Goal: Navigation & Orientation: Find specific page/section

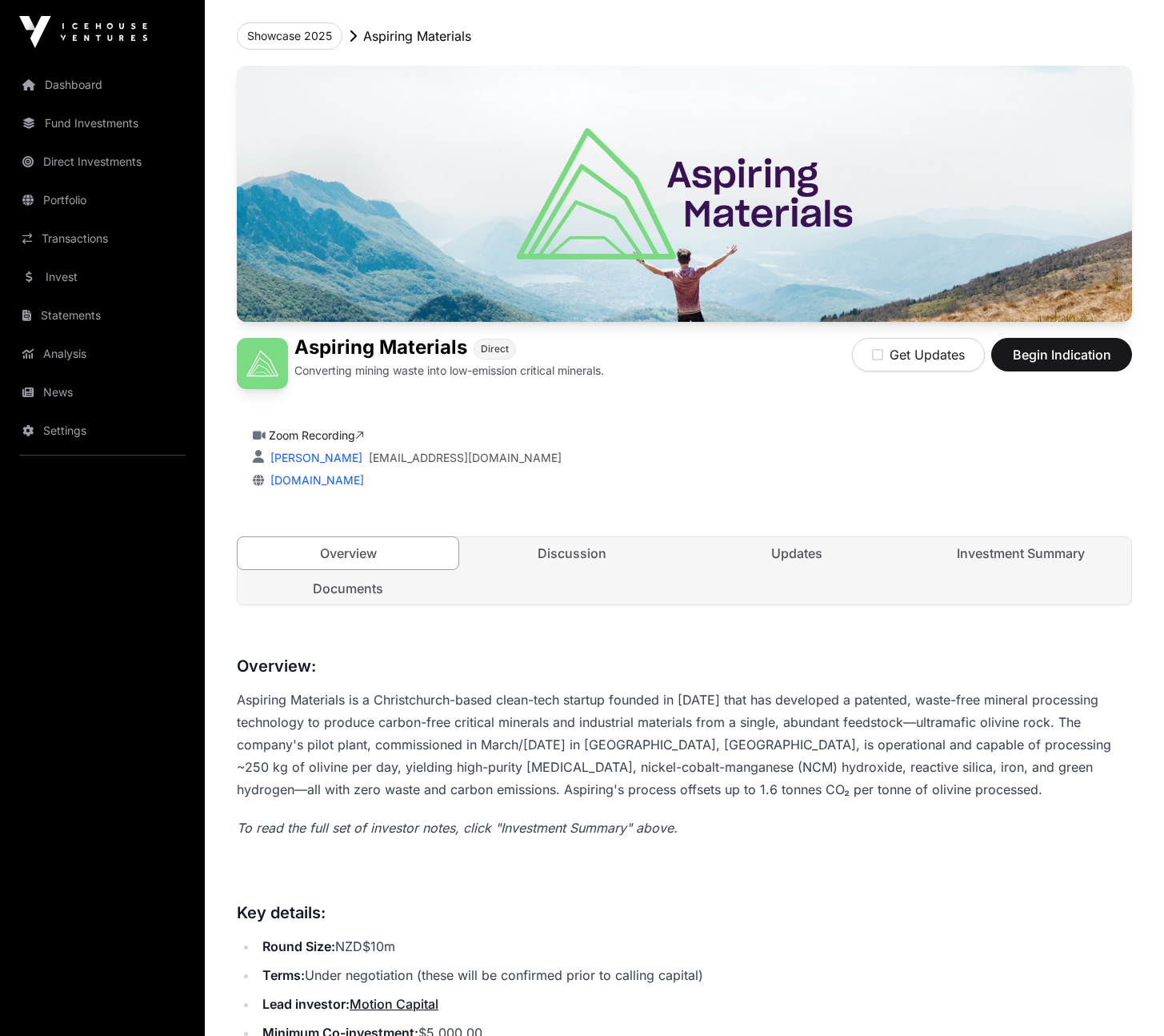
scroll to position [392, 0]
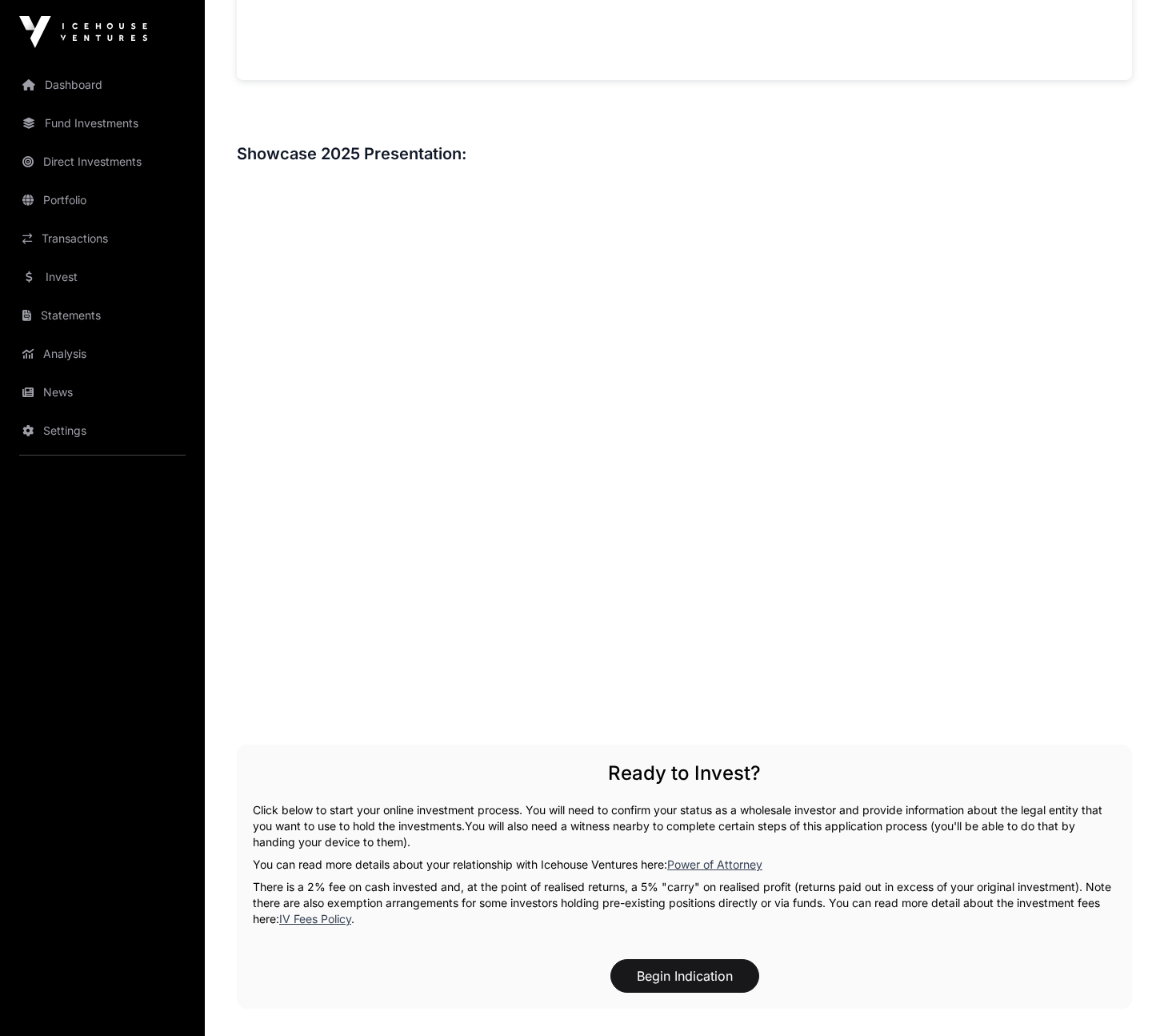
scroll to position [2326, 0]
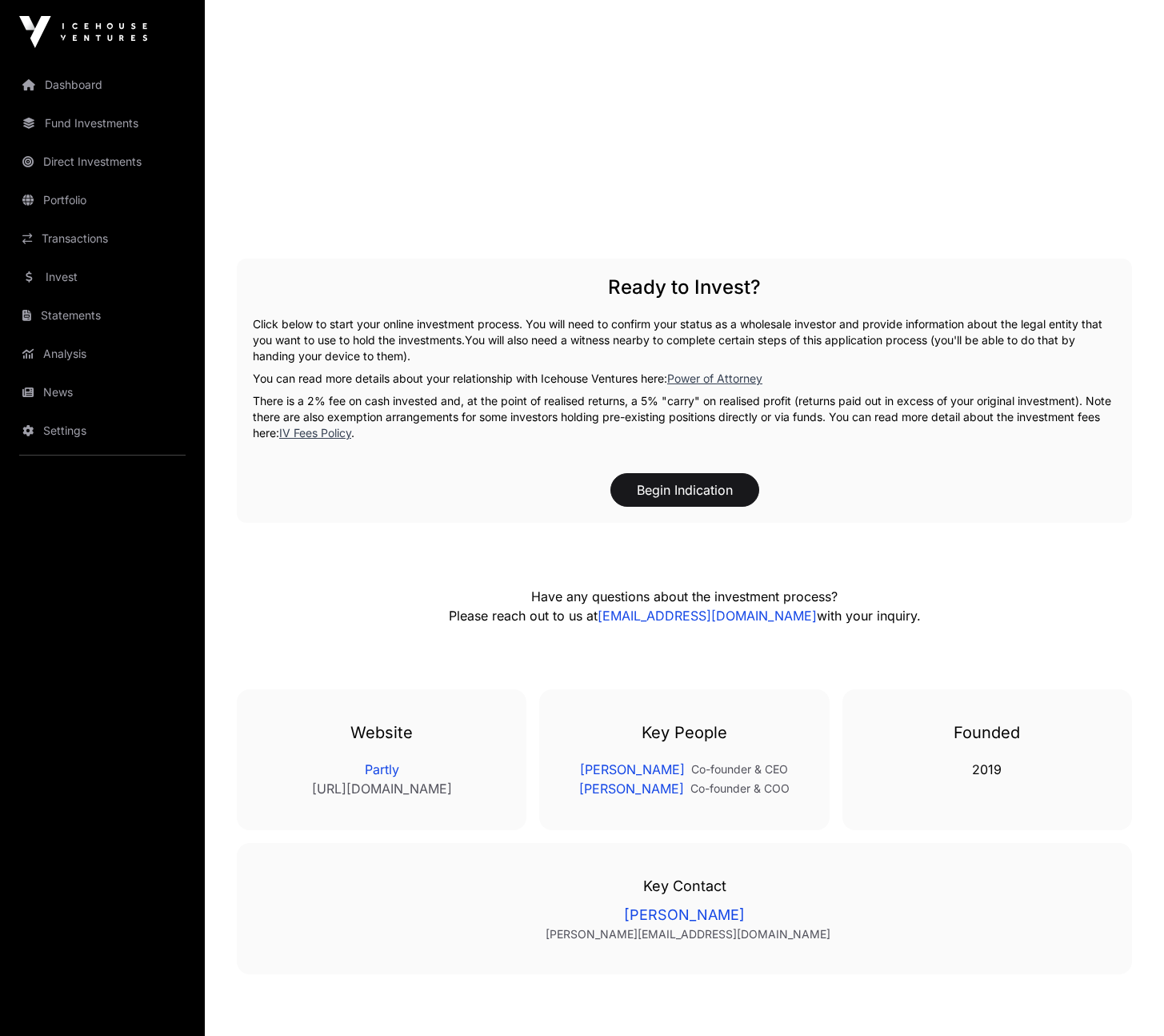
click at [76, 92] on link "Dashboard" at bounding box center [102, 84] width 179 height 35
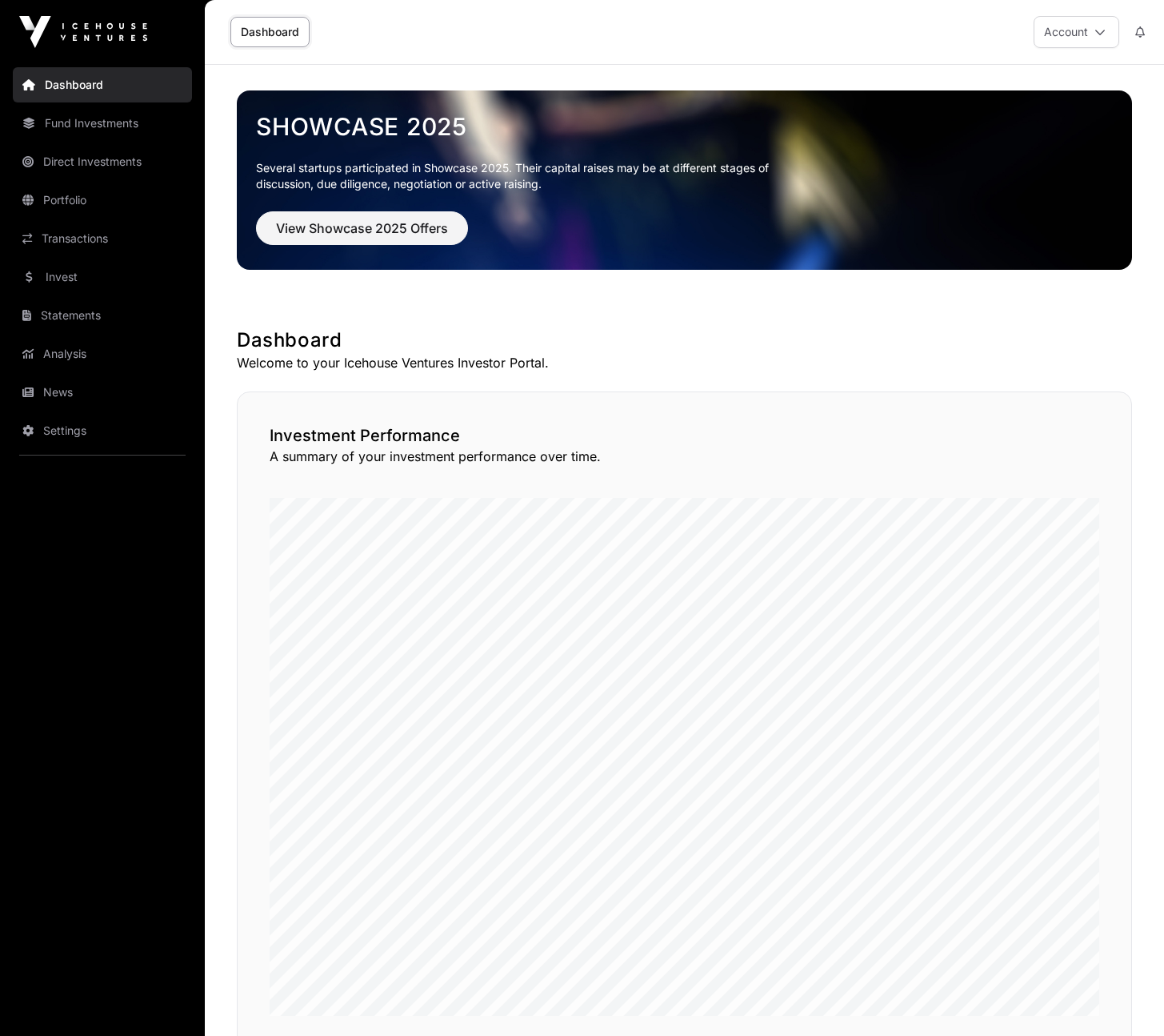
click at [64, 400] on link "News" at bounding box center [102, 392] width 179 height 35
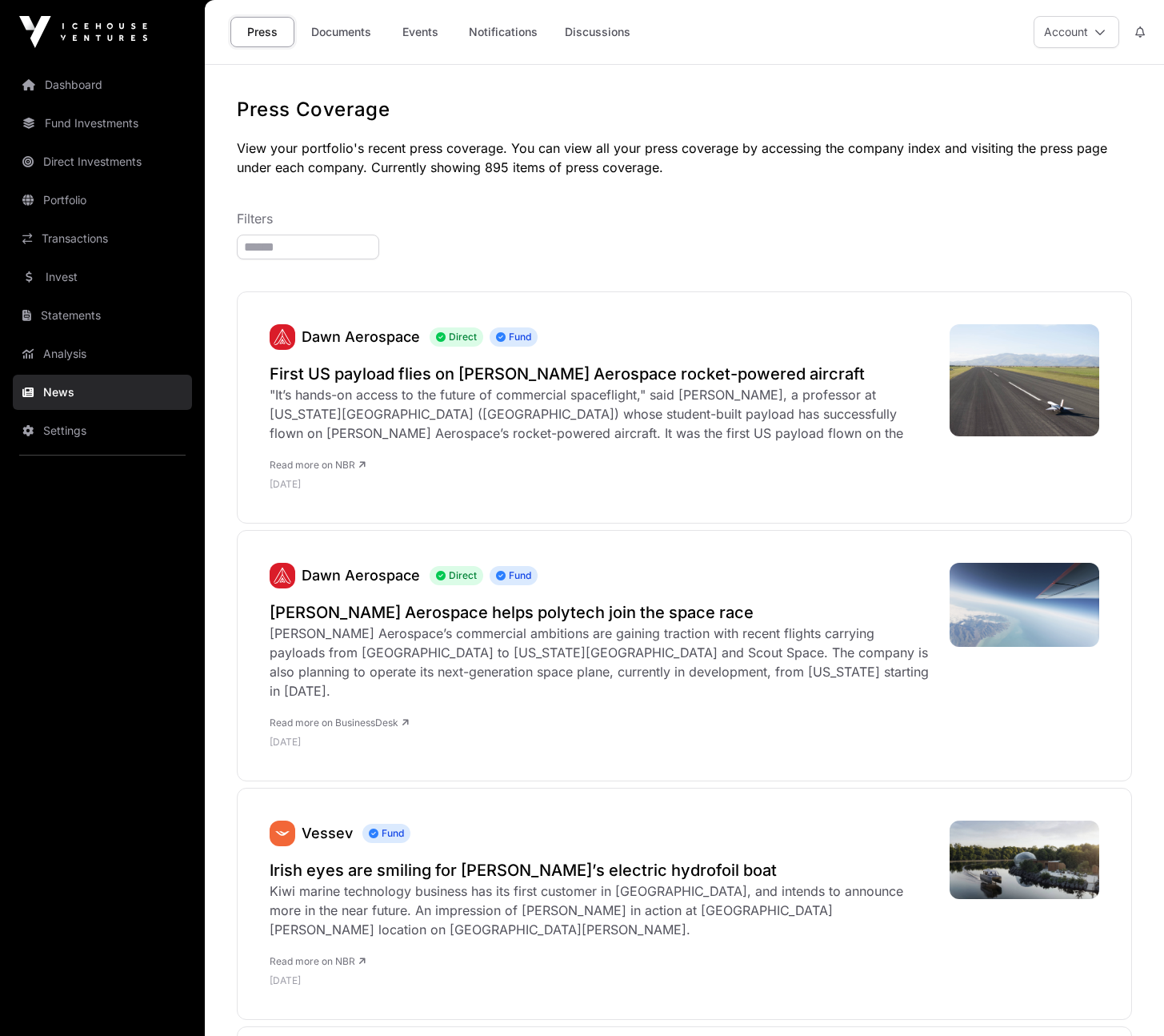
click at [353, 24] on link "Documents" at bounding box center [341, 33] width 80 height 31
